Goal: Task Accomplishment & Management: Complete application form

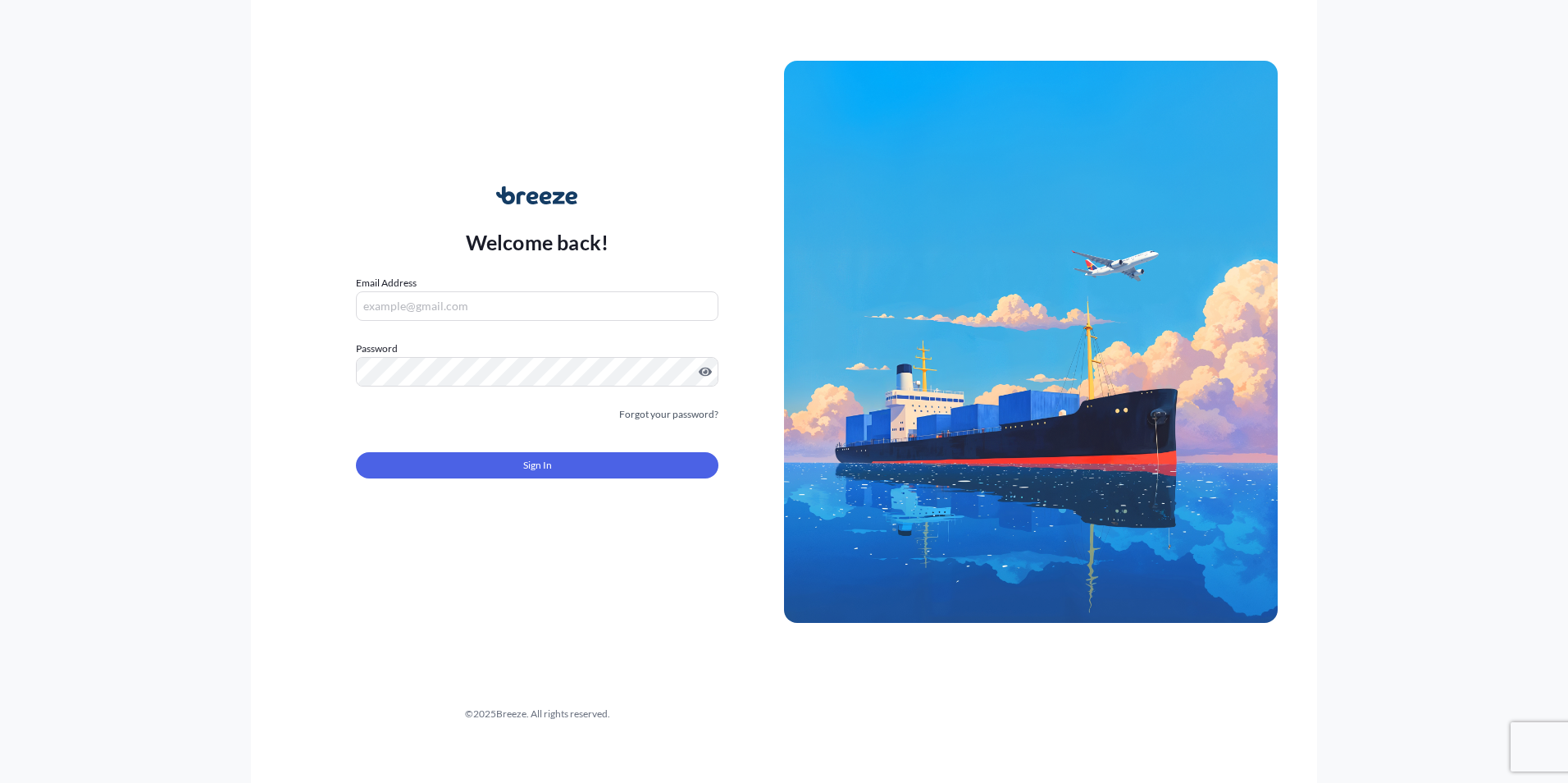
click at [491, 310] on input "Email Address" at bounding box center [537, 306] width 362 height 30
type input "[EMAIL_ADDRESS][DOMAIN_NAME]"
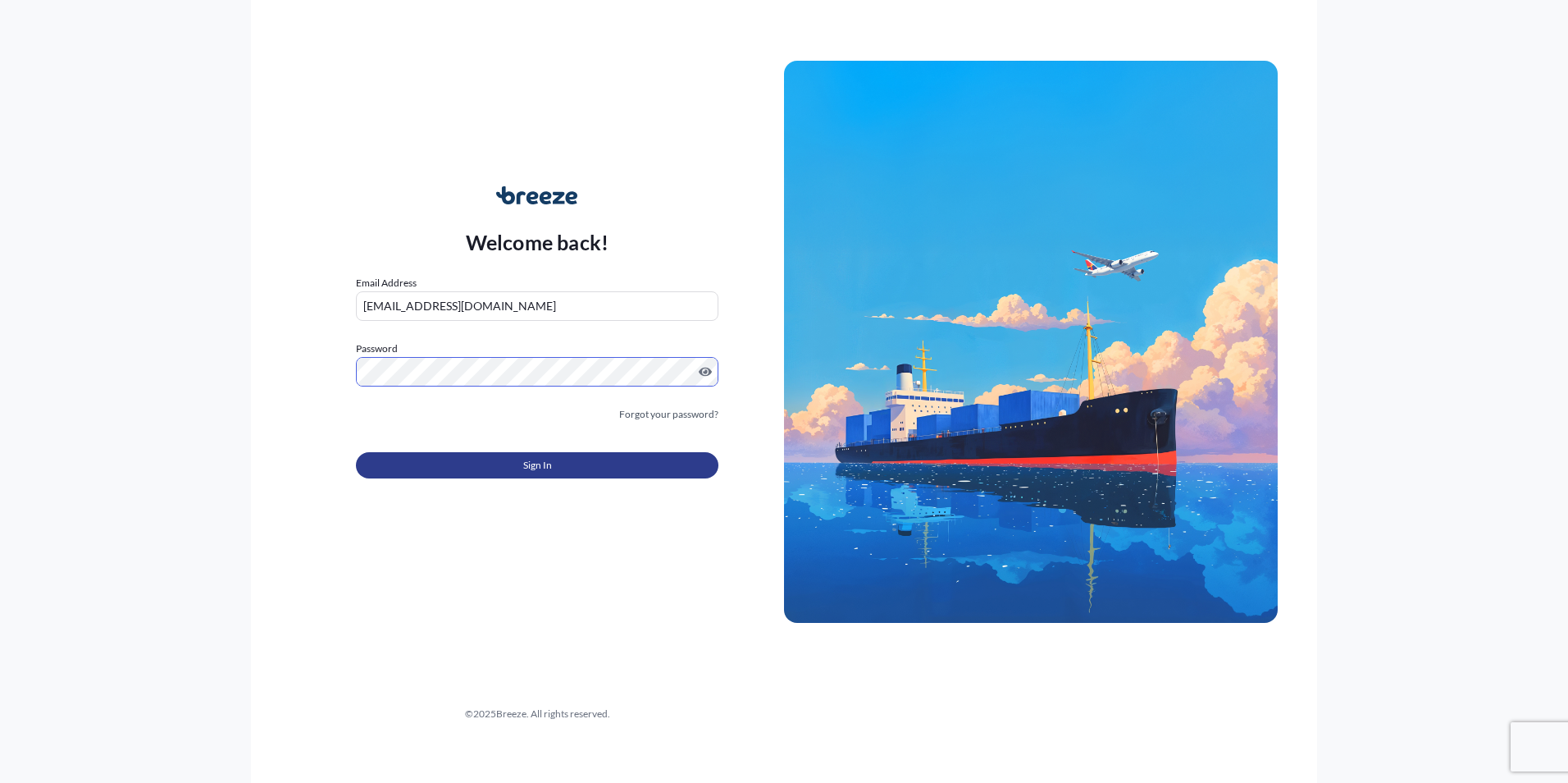
click at [562, 475] on button "Sign In" at bounding box center [537, 465] width 362 height 26
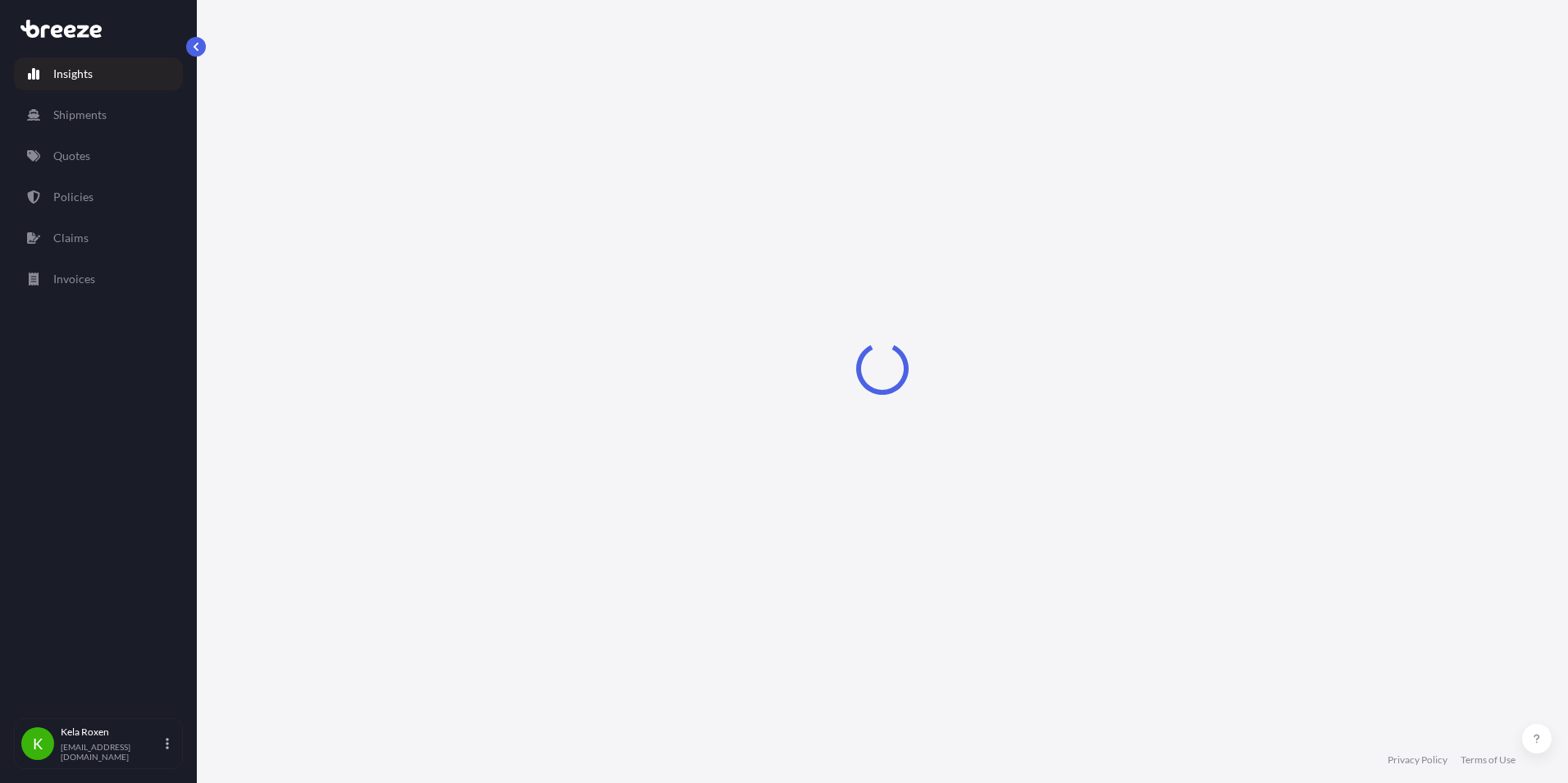
select select "2025"
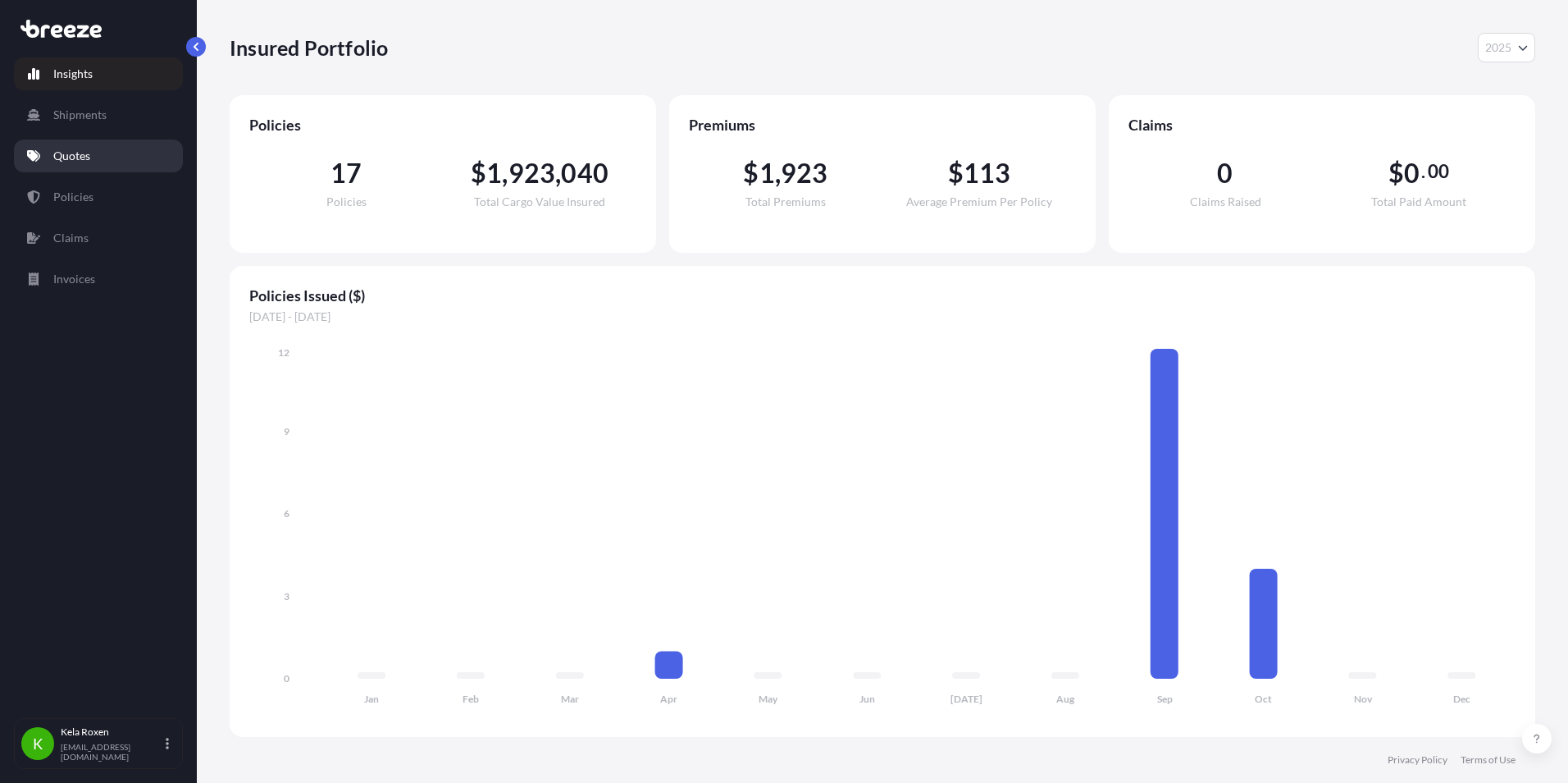
click at [129, 153] on link "Quotes" at bounding box center [97, 156] width 169 height 33
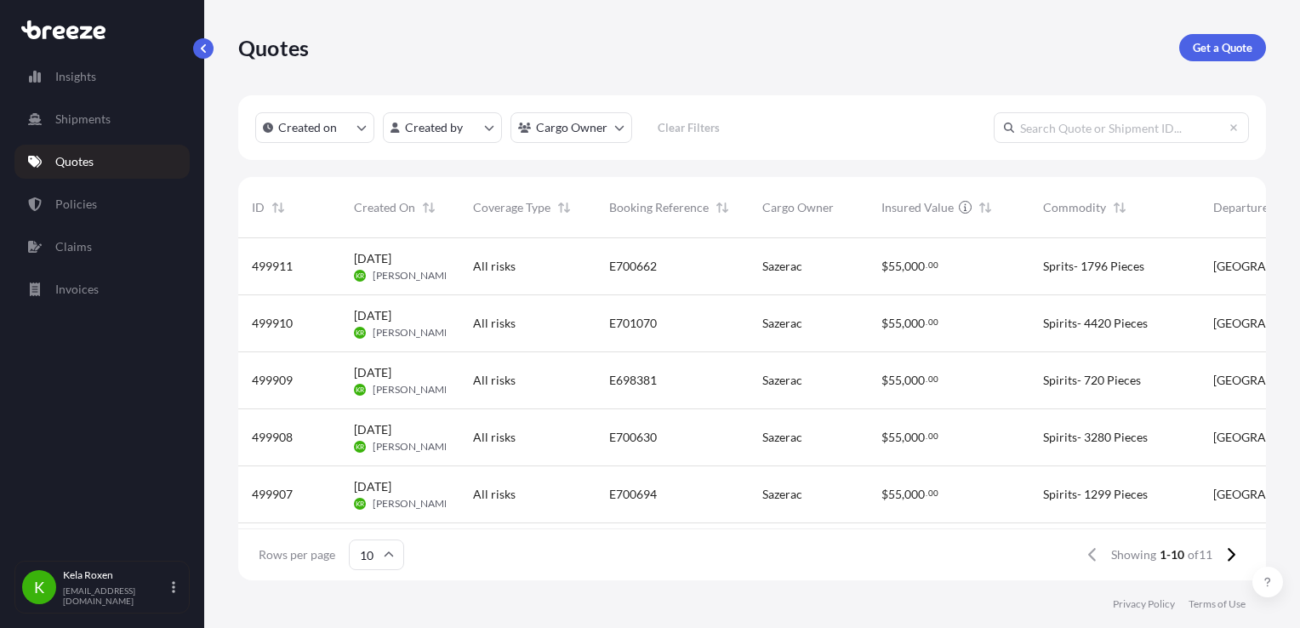
scroll to position [339, 1014]
click at [1070, 117] on input "text" at bounding box center [1121, 127] width 255 height 31
paste input "E700694"
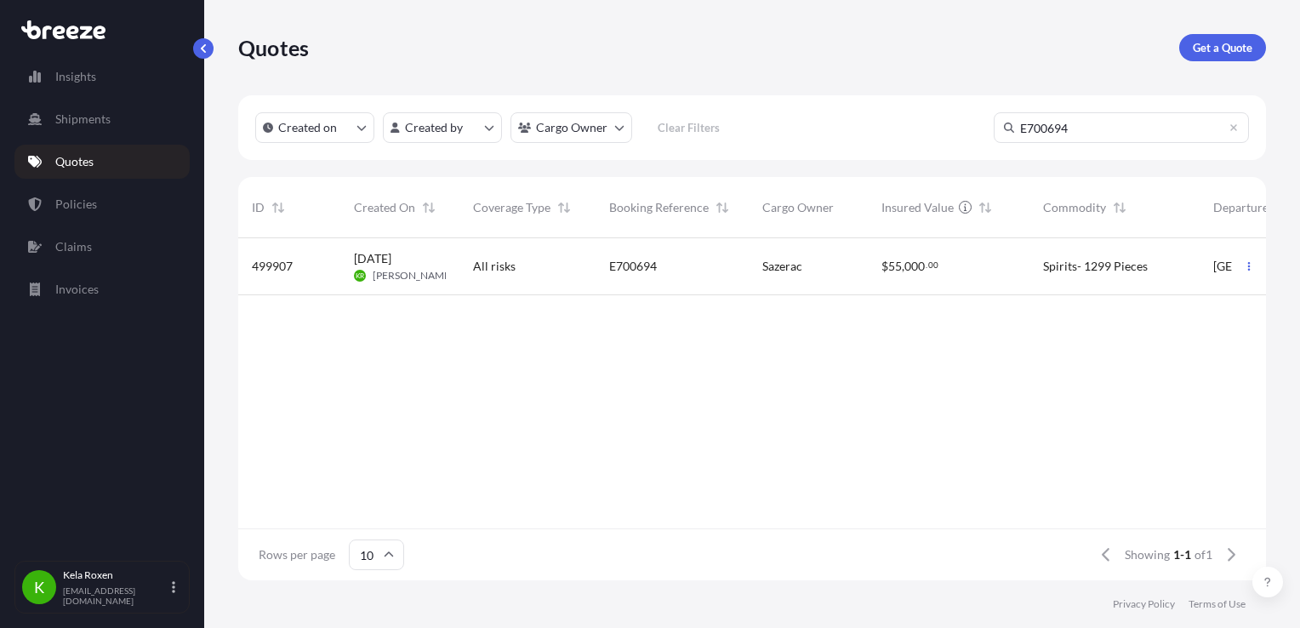
type input "E700694"
click at [825, 264] on div "Sazerac" at bounding box center [808, 266] width 92 height 17
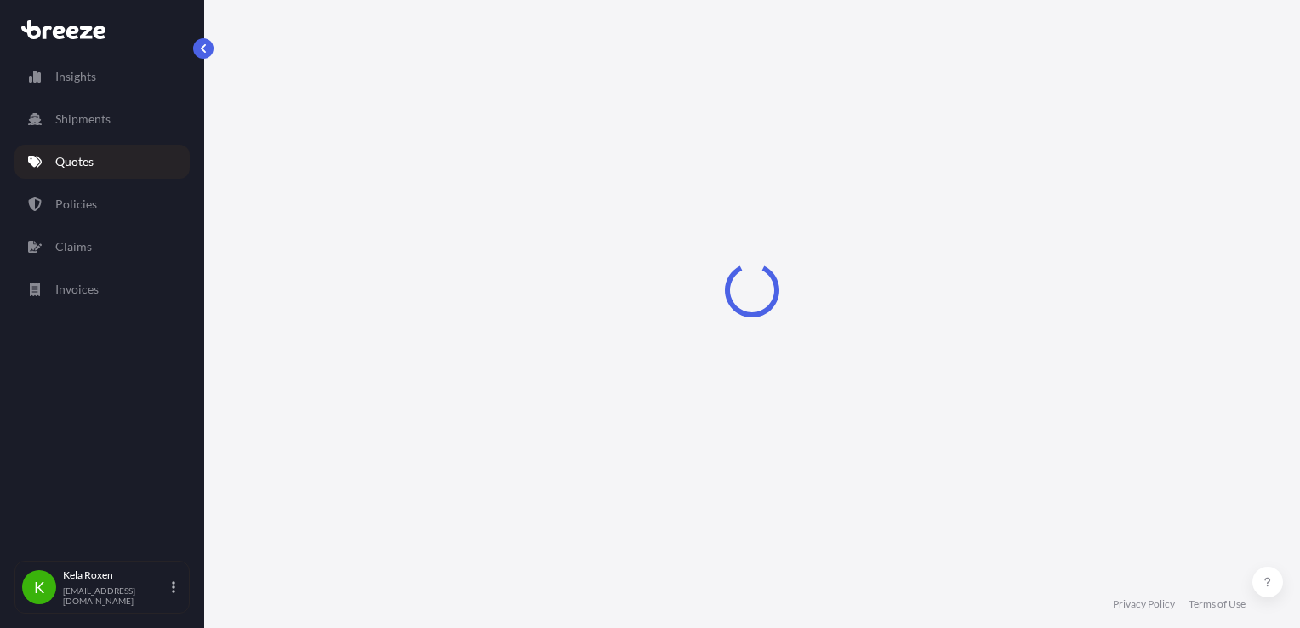
select select "Road"
select select "2"
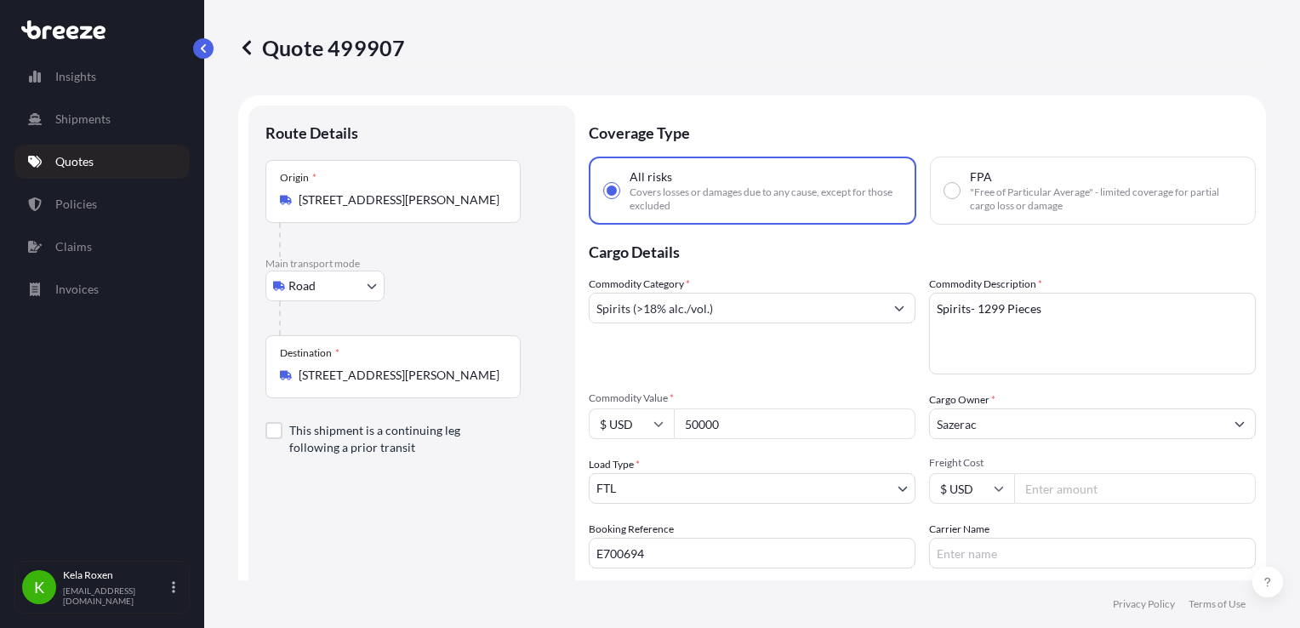
drag, startPoint x: 729, startPoint y: 423, endPoint x: 686, endPoint y: 422, distance: 43.4
click at [686, 422] on input "50000" at bounding box center [795, 423] width 242 height 31
type input "200000"
click at [784, 351] on div "Commodity Category * Spirits (>18% alc./vol.)" at bounding box center [752, 325] width 327 height 99
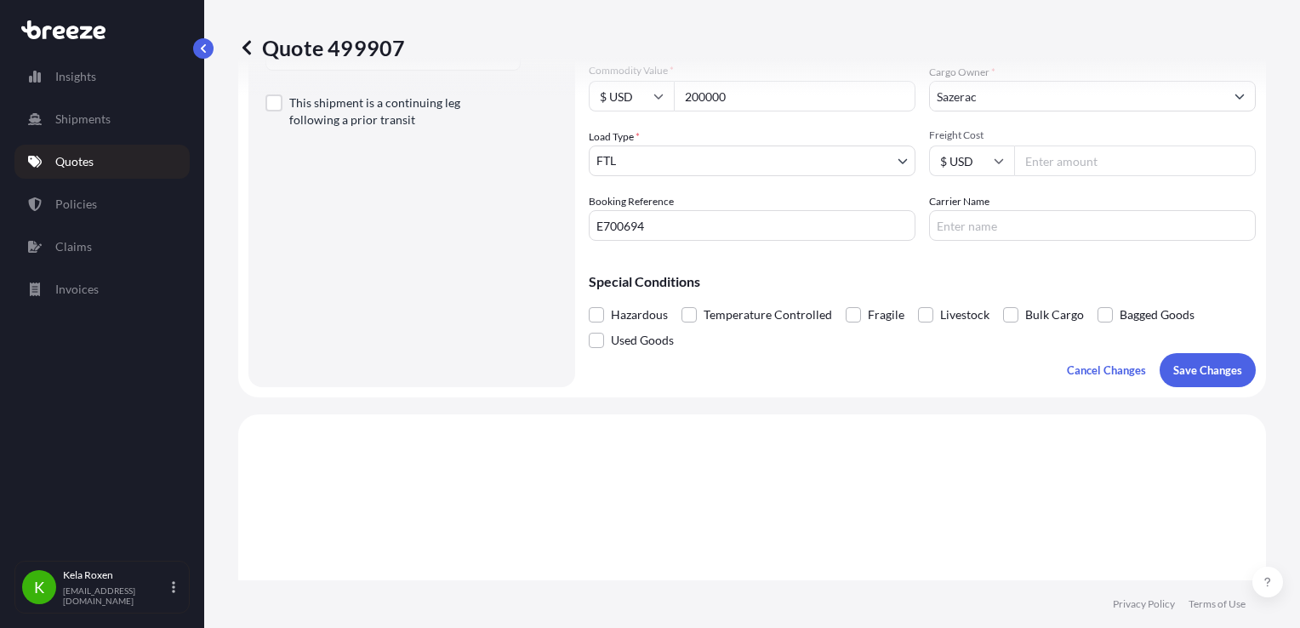
scroll to position [368, 0]
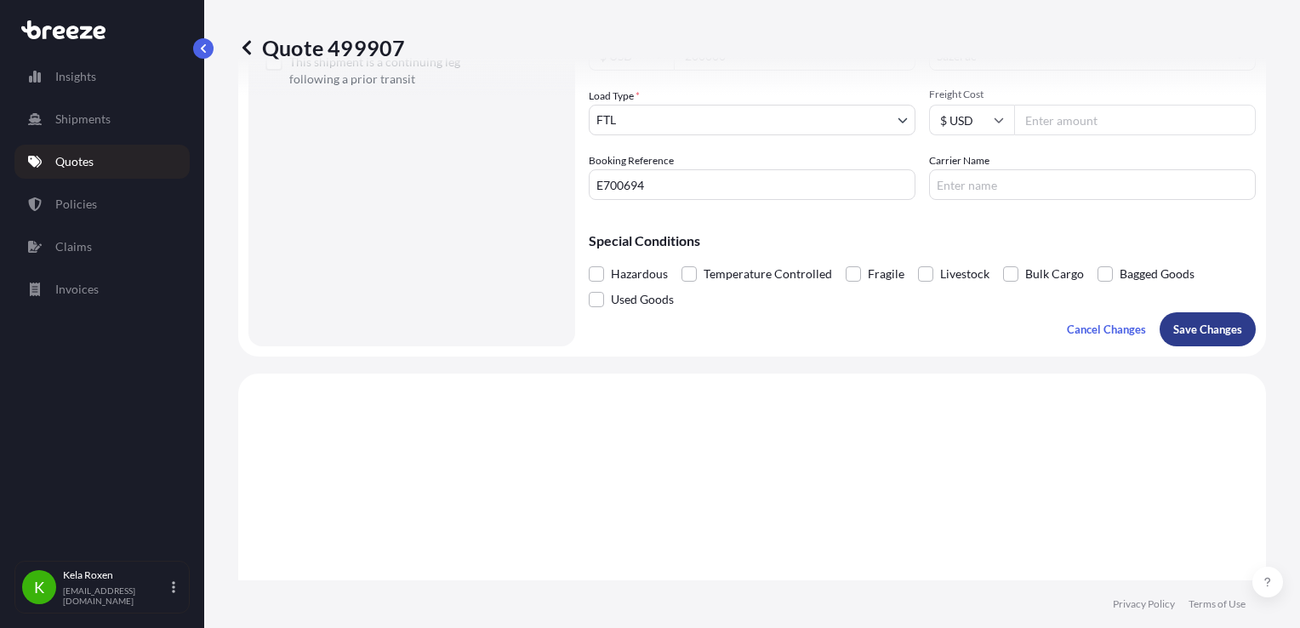
click at [1193, 330] on p "Save Changes" at bounding box center [1207, 329] width 69 height 17
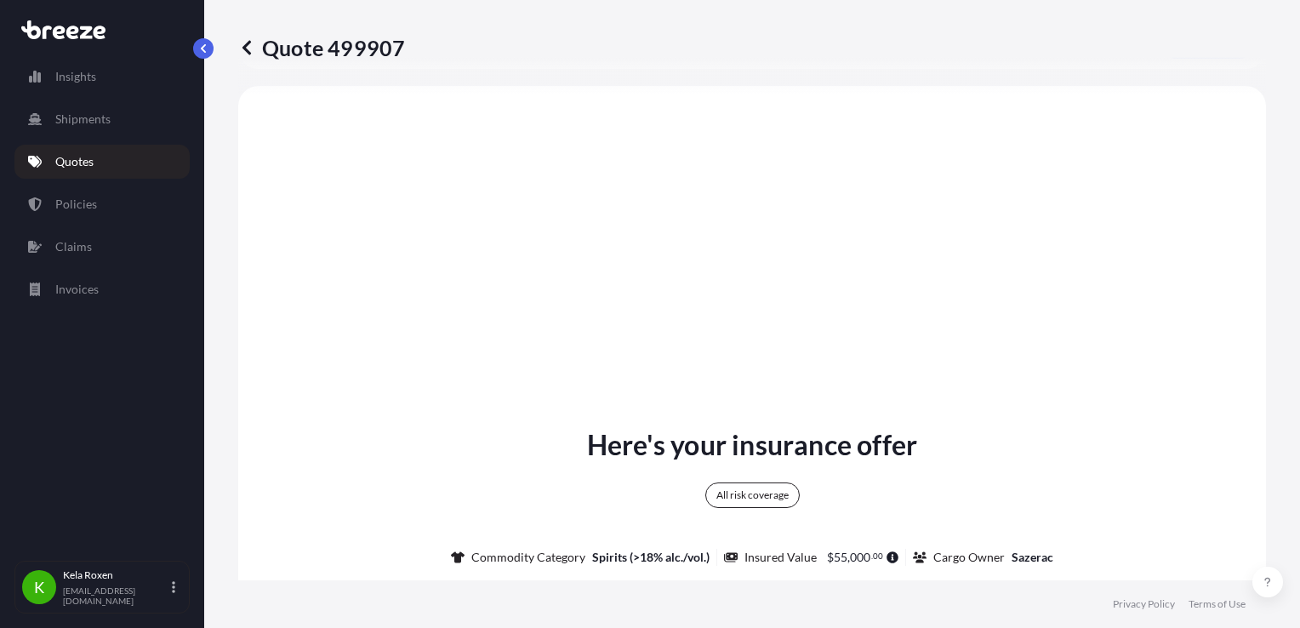
select select "Road"
select select "2"
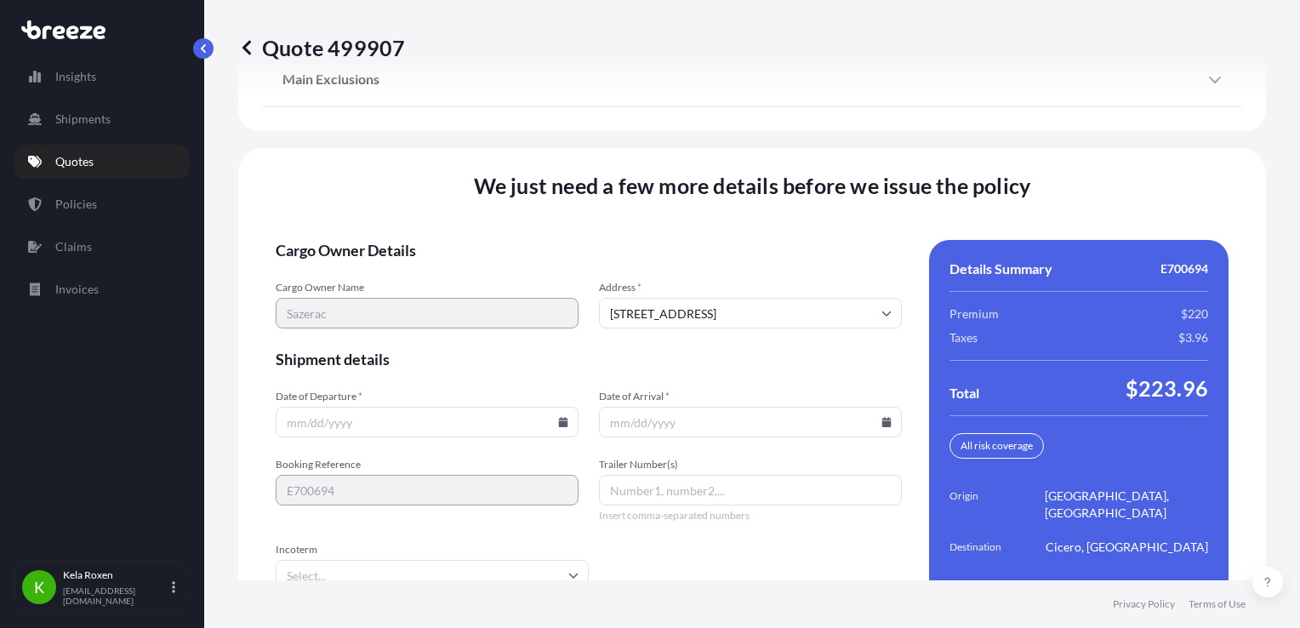
scroll to position [2542, 0]
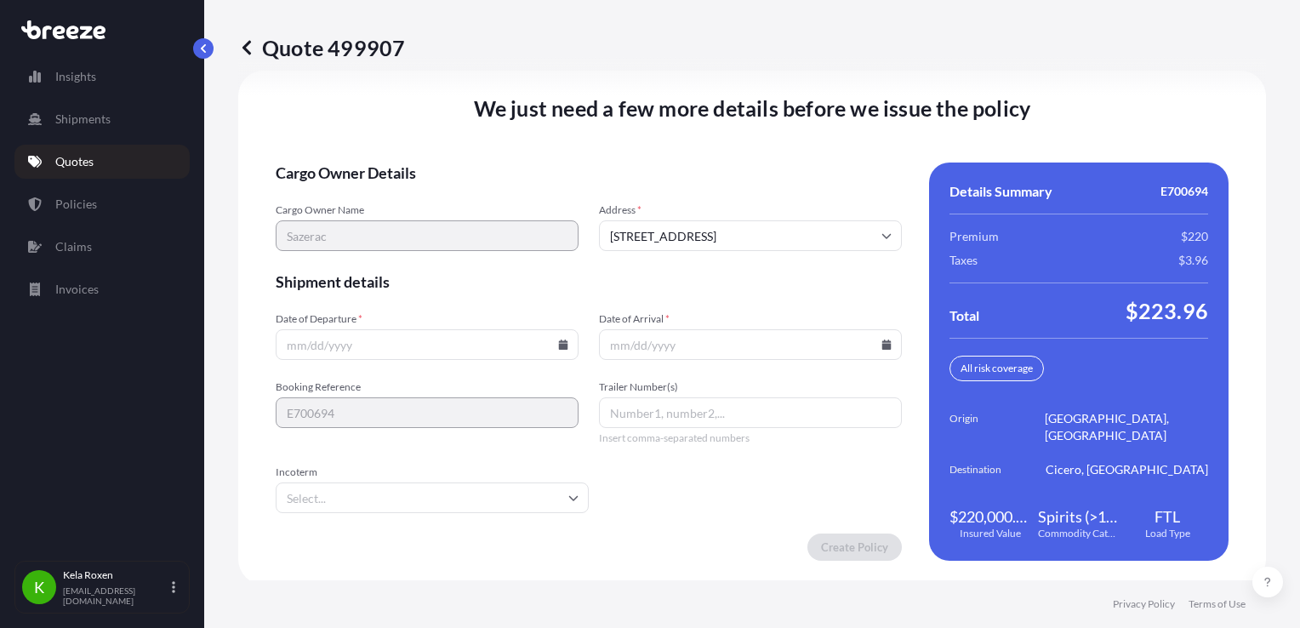
click at [457, 339] on input "Date of Departure *" at bounding box center [427, 344] width 303 height 31
click at [559, 339] on icon at bounding box center [563, 344] width 9 height 10
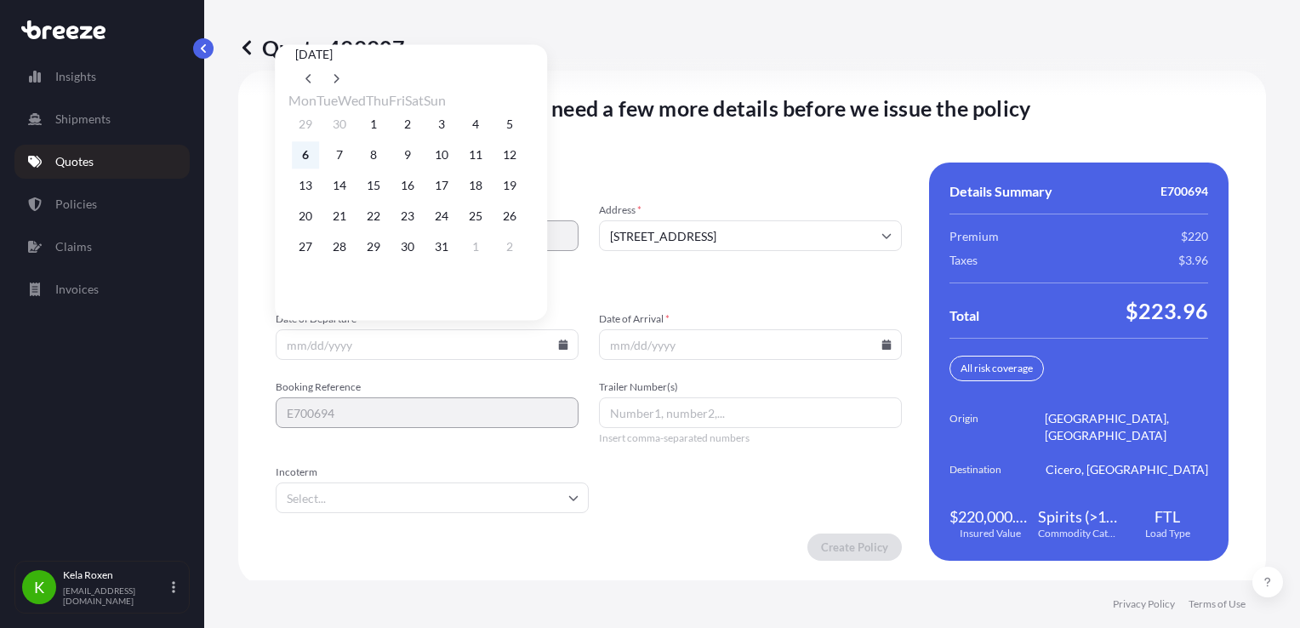
click at [300, 151] on button "6" at bounding box center [305, 154] width 27 height 27
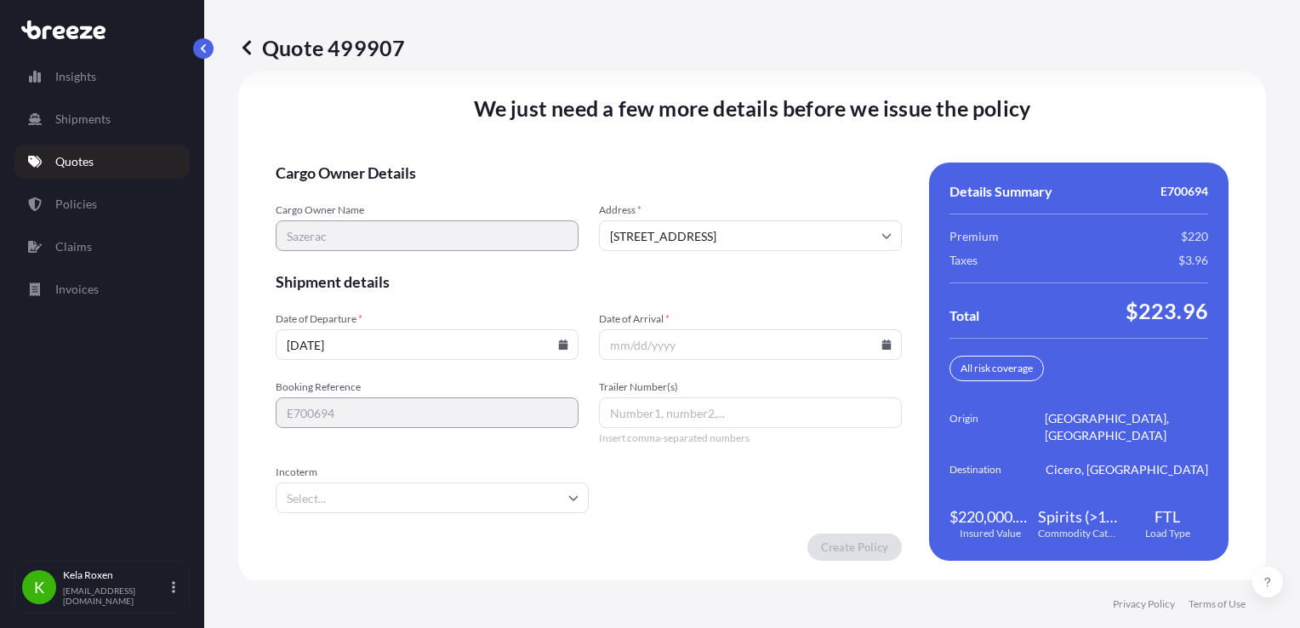
type input "[DATE]"
click at [699, 343] on input "Date of Arrival *" at bounding box center [750, 344] width 303 height 31
click at [882, 343] on icon at bounding box center [886, 344] width 10 height 10
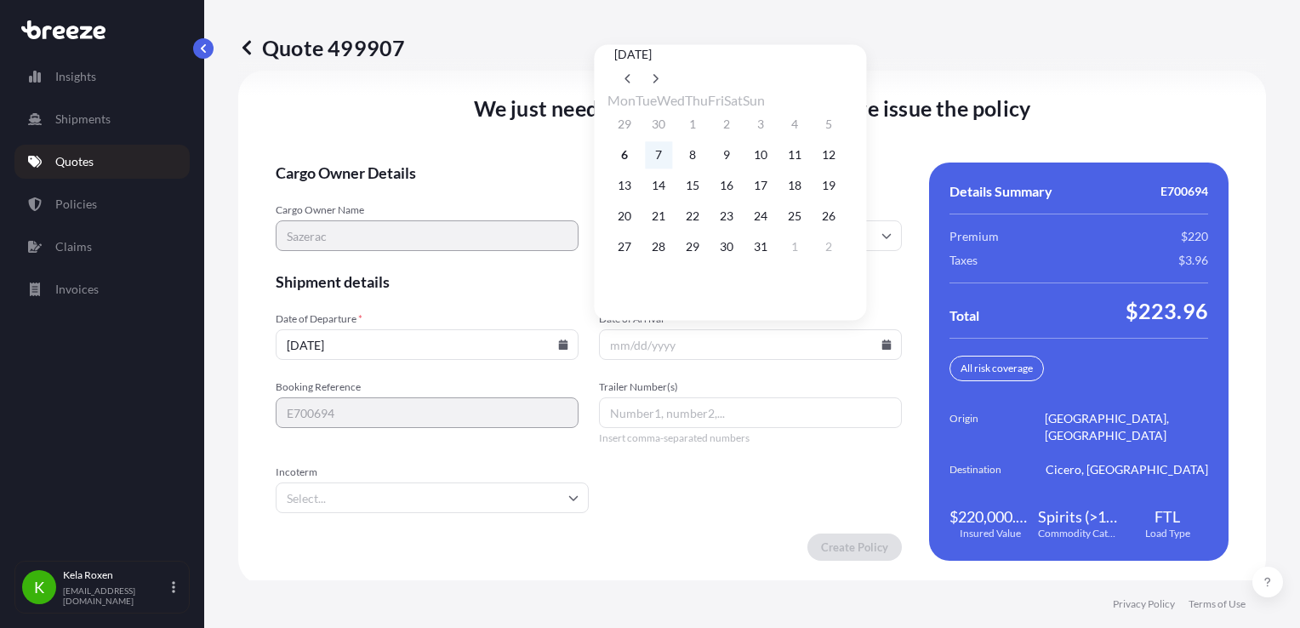
click at [665, 158] on button "7" at bounding box center [658, 154] width 27 height 27
type input "[DATE]"
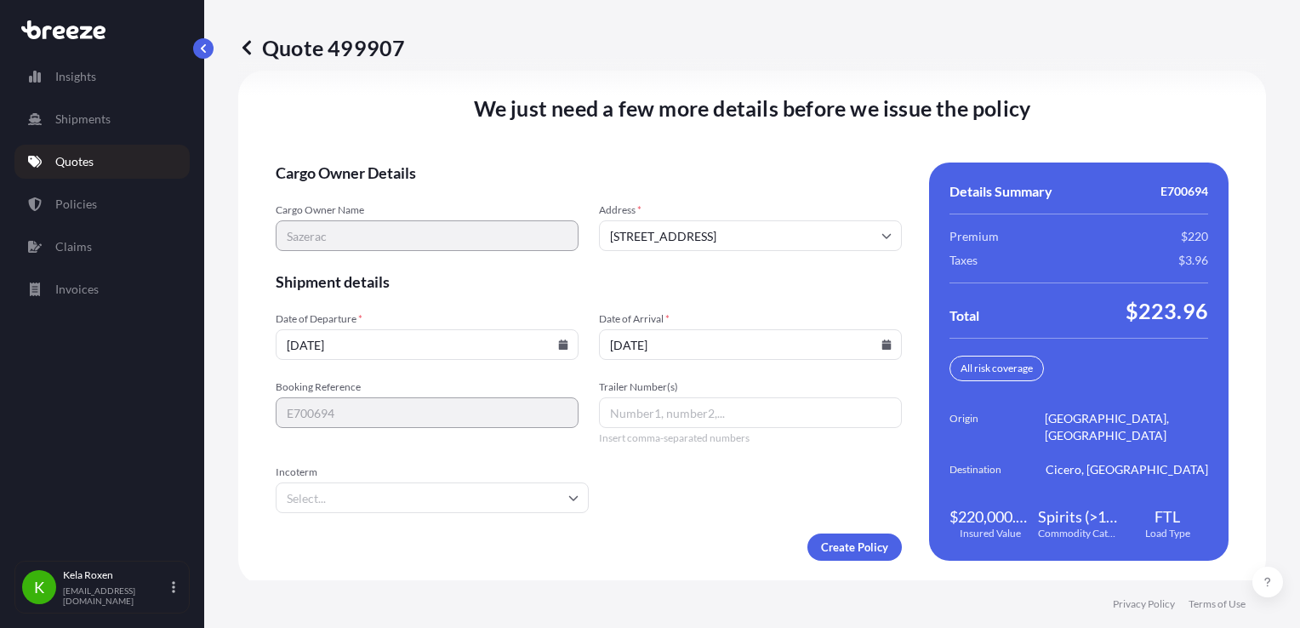
click at [638, 413] on input "Trailer Number(s)" at bounding box center [750, 412] width 303 height 31
paste input "1060"
type input "1060"
click at [909, 297] on div "Cargo Owner Details Cargo Owner Name Sazerac Address * [STREET_ADDRESS] Shipmen…" at bounding box center [752, 362] width 953 height 398
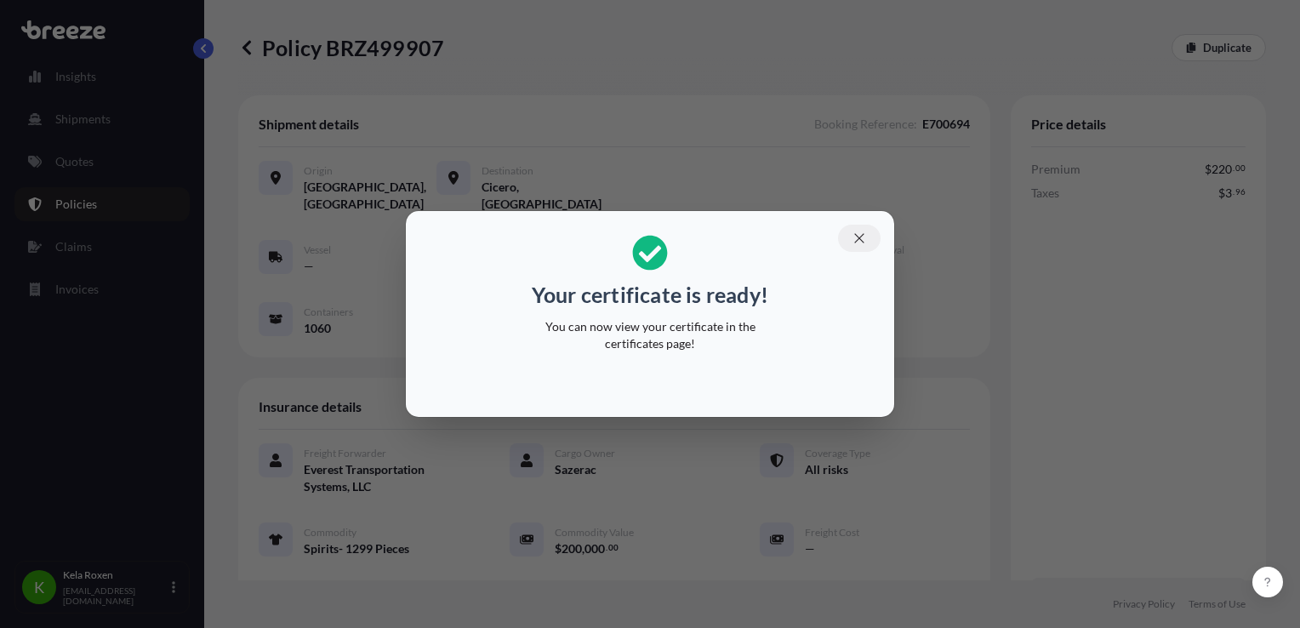
click at [854, 244] on icon "button" at bounding box center [859, 238] width 15 height 15
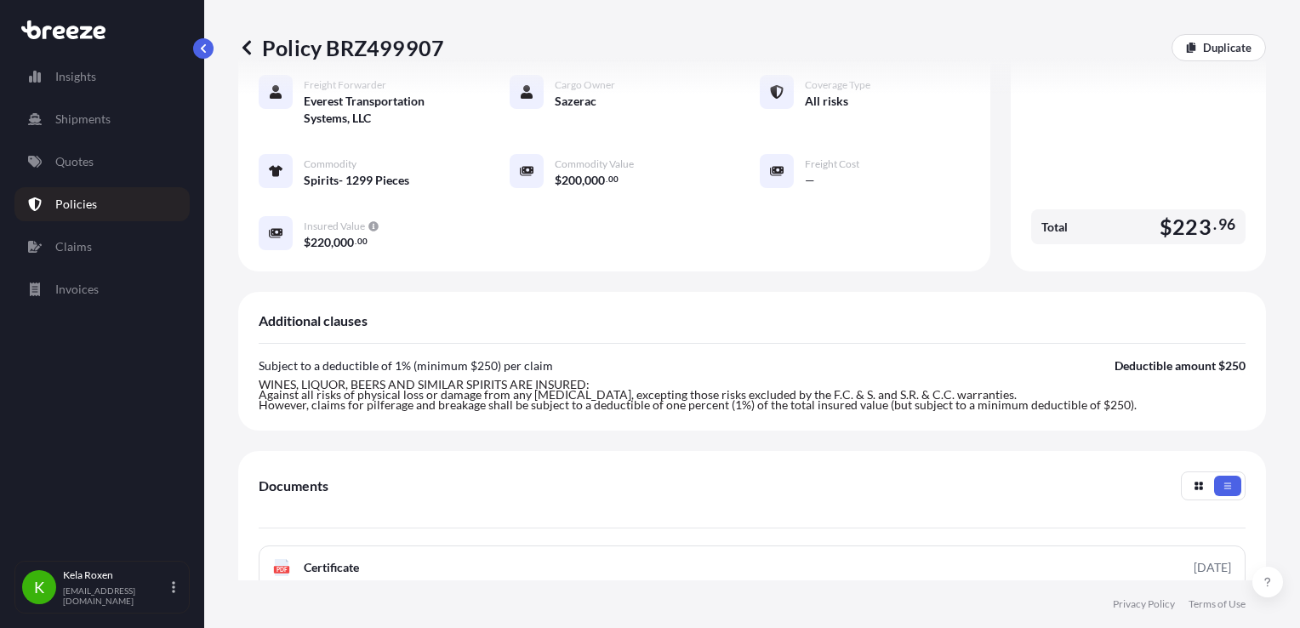
scroll to position [631, 0]
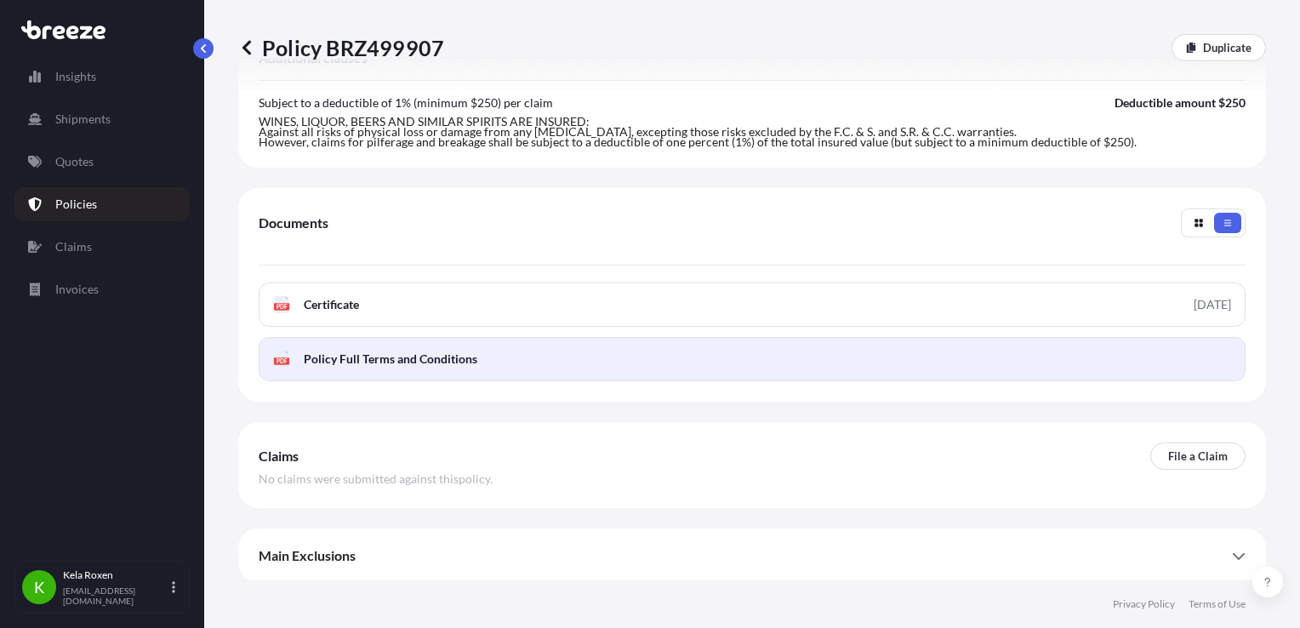
click at [1016, 362] on link "PDF Policy Full Terms and Conditions" at bounding box center [752, 359] width 987 height 44
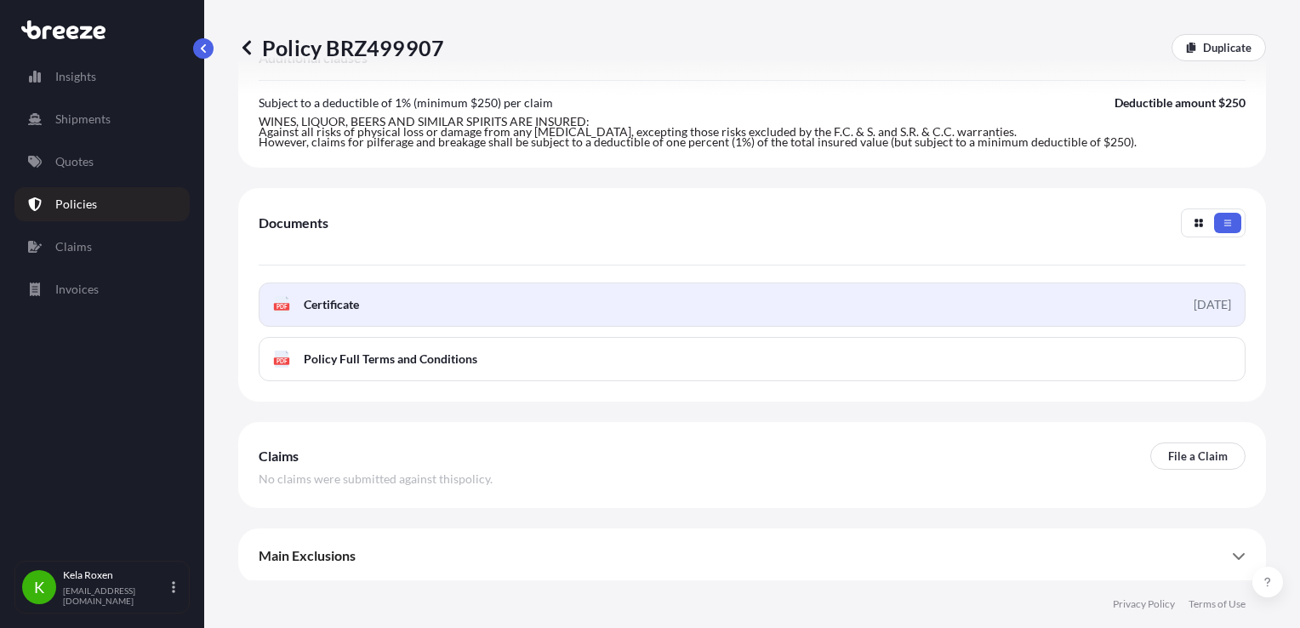
click at [756, 288] on link "PDF Certificate [DATE]" at bounding box center [752, 304] width 987 height 44
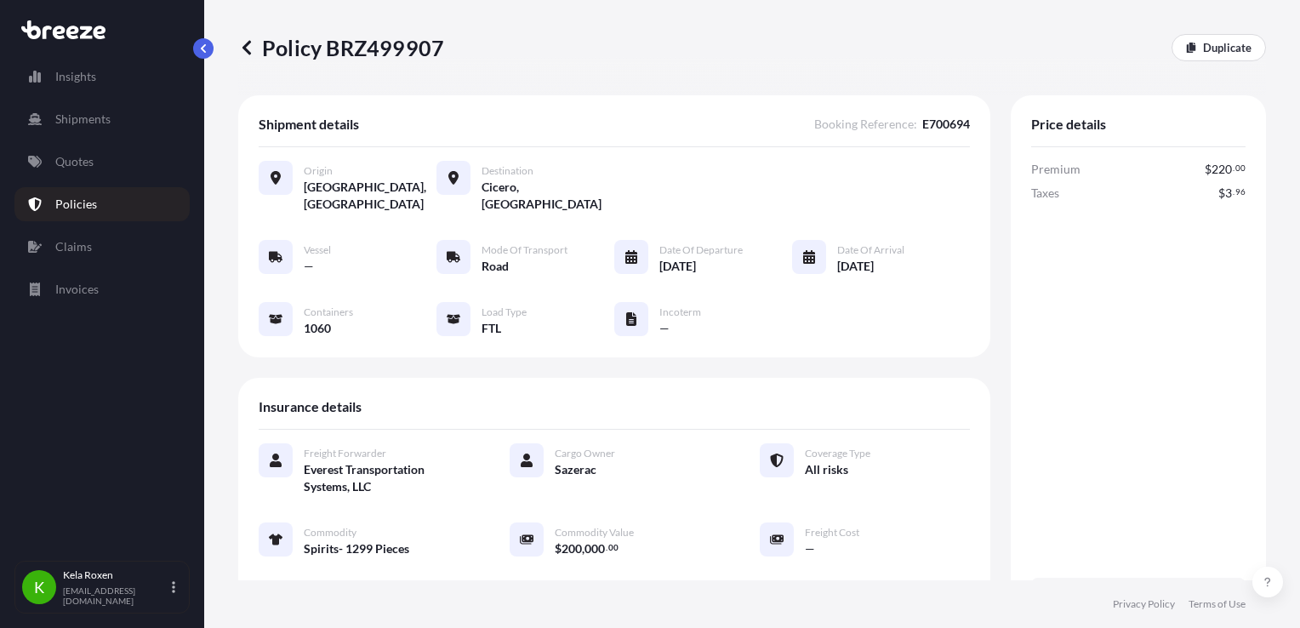
scroll to position [368, 0]
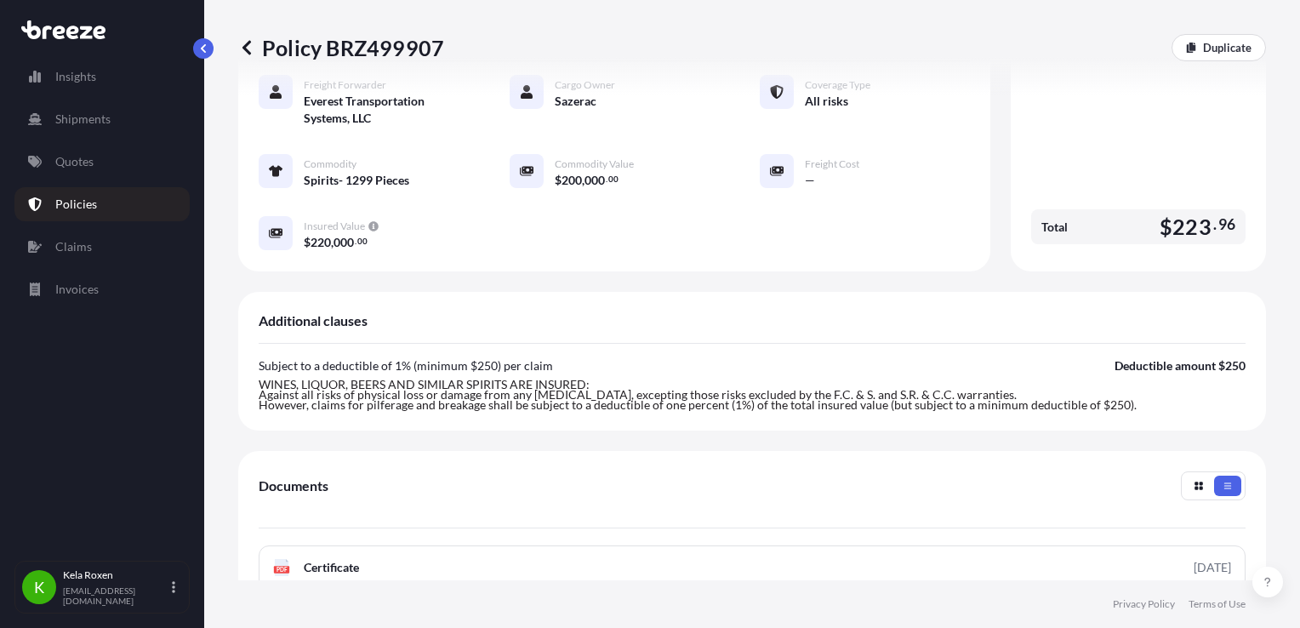
click at [249, 48] on icon at bounding box center [246, 47] width 17 height 17
